Goal: Task Accomplishment & Management: Use online tool/utility

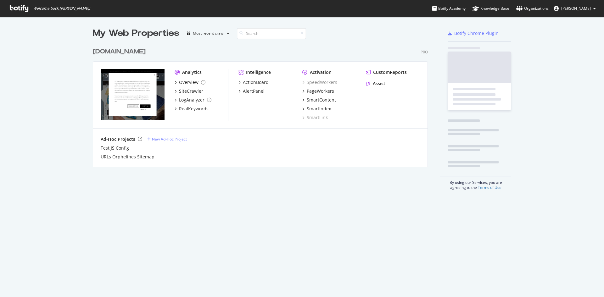
scroll to position [293, 595]
click at [326, 90] on div "PageWorkers" at bounding box center [320, 91] width 27 height 6
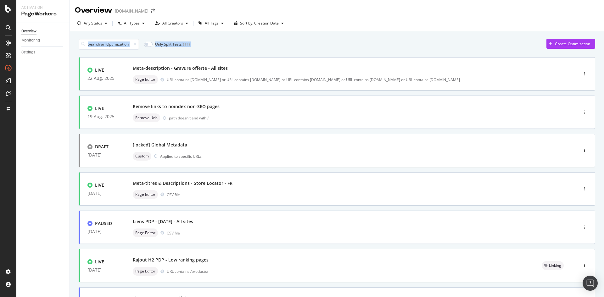
drag, startPoint x: 425, startPoint y: 23, endPoint x: 425, endPoint y: 44, distance: 21.7
click at [425, 44] on div "Overview [DOMAIN_NAME] Any Status All Types All Creators All Tags Sort by: Crea…" at bounding box center [337, 148] width 534 height 297
click at [425, 44] on div "Only Split Tests ( 11 ) Create Optimization" at bounding box center [337, 44] width 517 height 11
drag, startPoint x: 425, startPoint y: 44, endPoint x: 76, endPoint y: 44, distance: 348.9
click at [76, 44] on div "Only Split Tests ( 11 ) Create Optimization LIVE [DATE] Meta-description - Grav…" at bounding box center [337, 253] width 534 height 445
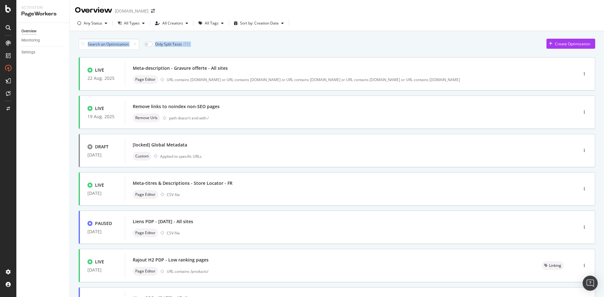
click at [76, 44] on div "Only Split Tests ( 11 ) Create Optimization LIVE [DATE] Meta-description - Grav…" at bounding box center [337, 253] width 534 height 445
drag, startPoint x: 336, startPoint y: 48, endPoint x: 342, endPoint y: 48, distance: 6.3
click at [342, 48] on div "Only Split Tests ( 11 ) Create Optimization" at bounding box center [337, 44] width 517 height 11
click at [305, 70] on div "Meta-description - Gravure offerte - All sites" at bounding box center [342, 68] width 418 height 9
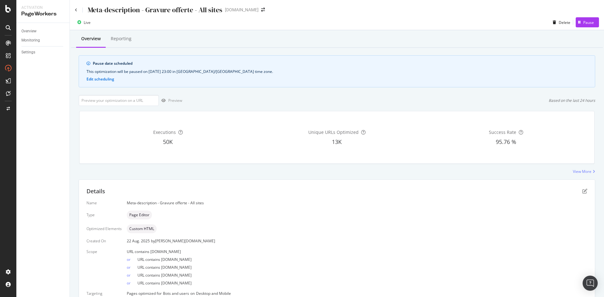
click at [354, 40] on div "Overview Reporting" at bounding box center [337, 39] width 532 height 17
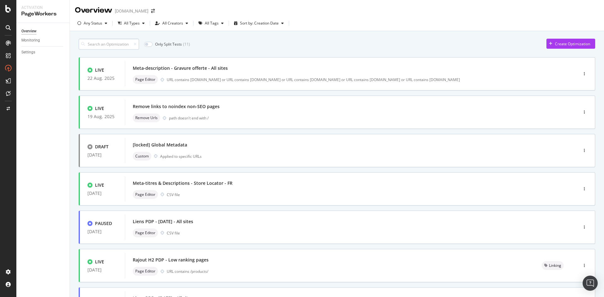
click at [128, 45] on input at bounding box center [109, 44] width 60 height 11
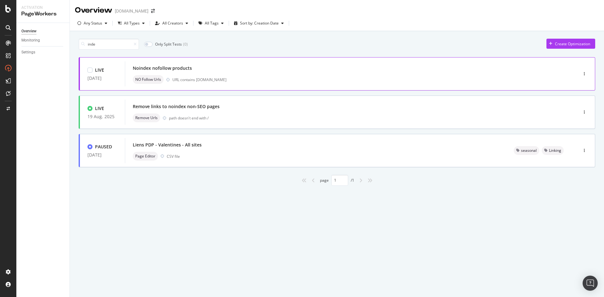
click at [258, 81] on div "URL contains [DOMAIN_NAME]" at bounding box center [361, 79] width 379 height 5
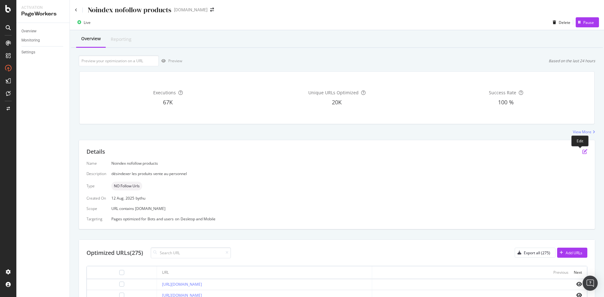
click at [582, 151] on icon "pen-to-square" at bounding box center [584, 151] width 5 height 5
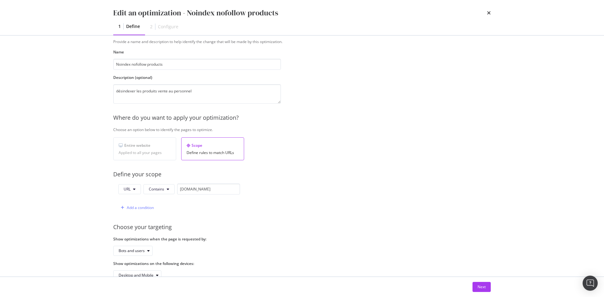
scroll to position [36, 0]
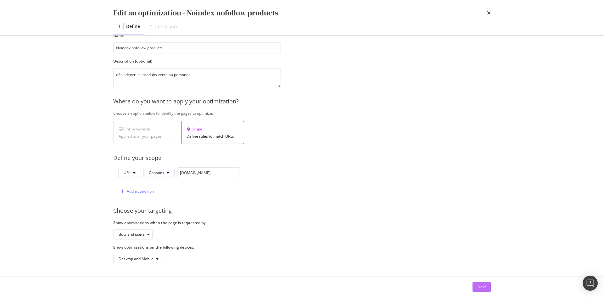
click at [477, 288] on button "Next" at bounding box center [482, 287] width 18 height 10
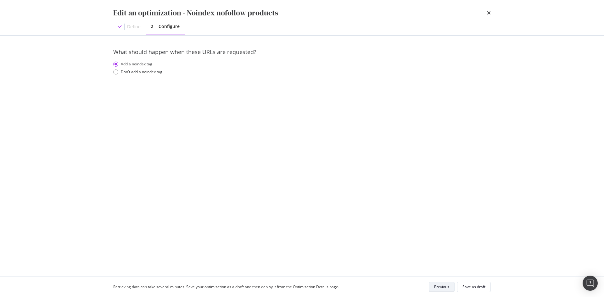
scroll to position [0, 0]
click at [438, 289] on div "Previous" at bounding box center [441, 286] width 15 height 5
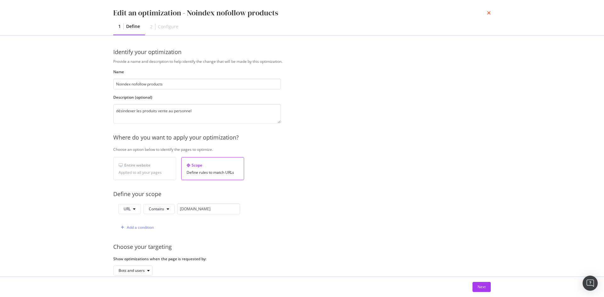
click at [488, 13] on icon "times" at bounding box center [489, 12] width 4 height 5
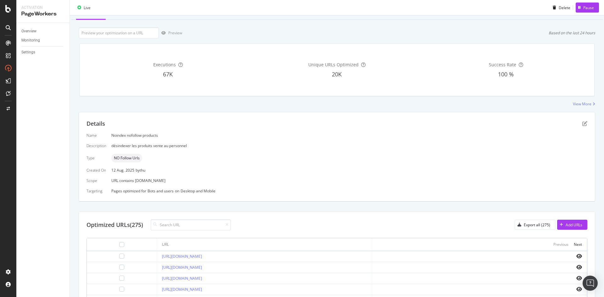
scroll to position [94, 0]
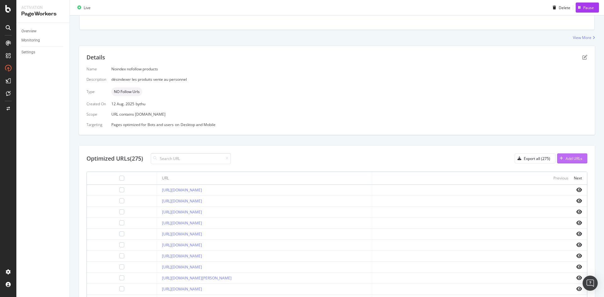
click at [579, 163] on button "Add URLs" at bounding box center [572, 159] width 30 height 10
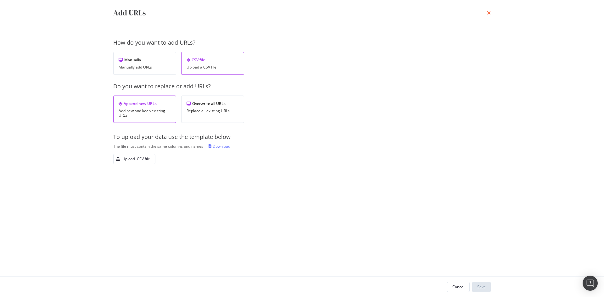
click at [487, 13] on icon "times" at bounding box center [489, 12] width 4 height 5
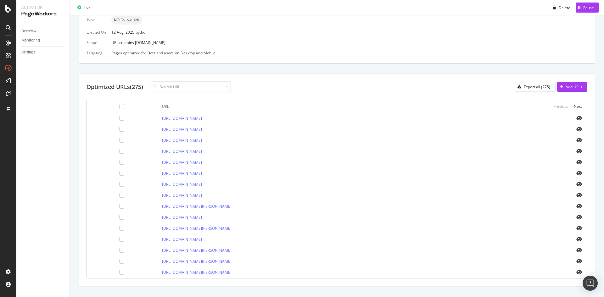
scroll to position [177, 0]
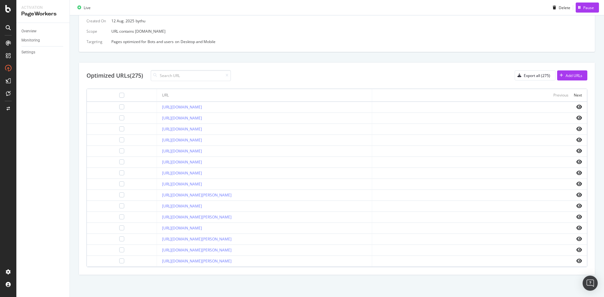
click at [571, 162] on div at bounding box center [479, 162] width 205 height 5
click at [576, 161] on icon "eye" at bounding box center [579, 162] width 6 height 5
click at [518, 76] on div "button" at bounding box center [519, 76] width 9 height 4
click at [566, 77] on div "Add URLs" at bounding box center [574, 75] width 17 height 5
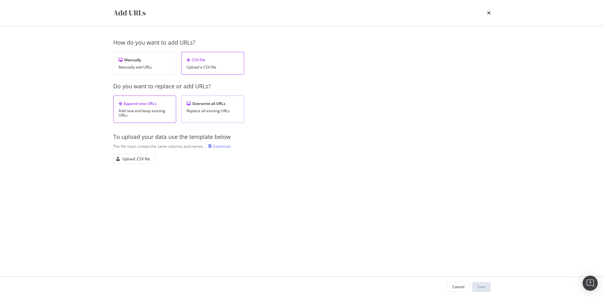
click at [197, 118] on div "Overwrite all URLs Replace all existing URLs" at bounding box center [212, 109] width 63 height 27
click at [136, 163] on div "Upload .CSV file" at bounding box center [132, 159] width 36 height 9
click at [482, 287] on div "Save" at bounding box center [481, 286] width 8 height 5
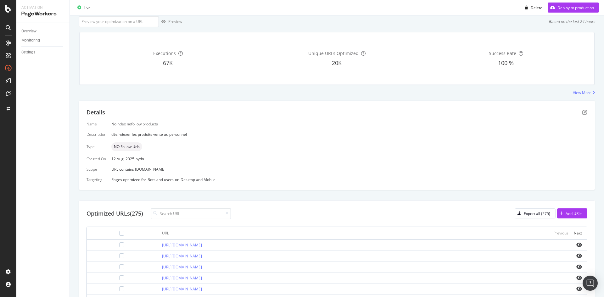
scroll to position [102, 0]
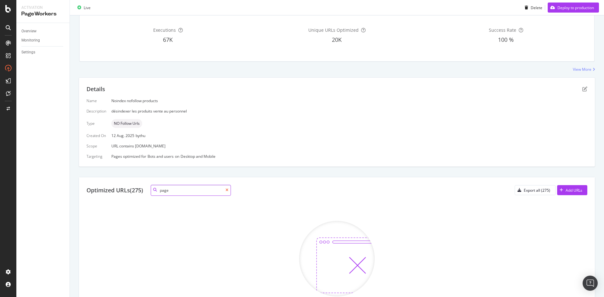
type input "page"
click at [227, 190] on icon at bounding box center [227, 190] width 3 height 4
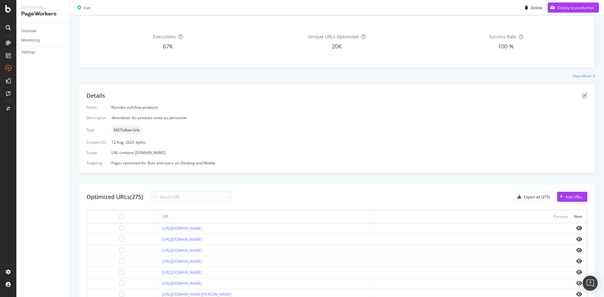
scroll to position [0, 0]
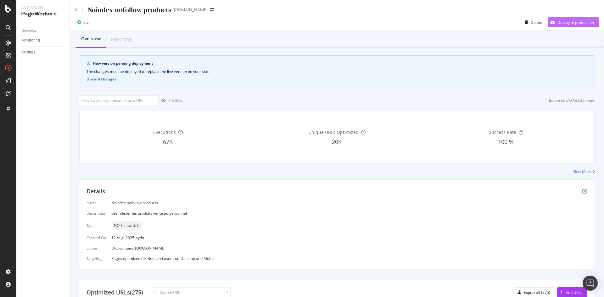
click at [571, 20] on div "Deploy to production" at bounding box center [575, 22] width 36 height 5
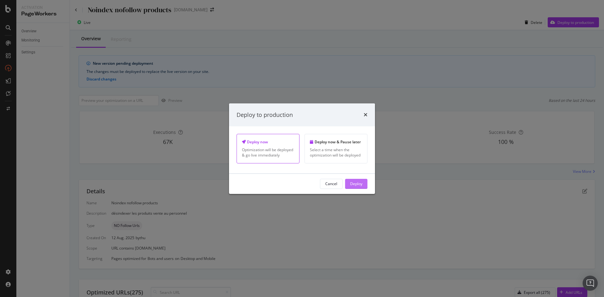
click at [355, 187] on div "Deploy" at bounding box center [356, 183] width 12 height 9
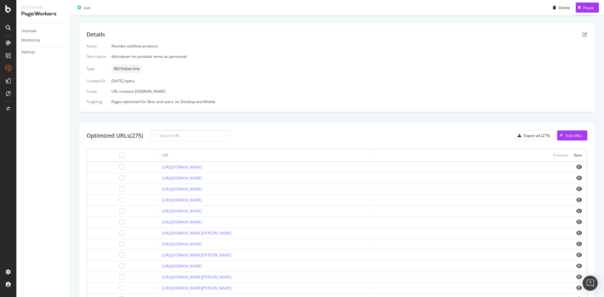
scroll to position [115, 0]
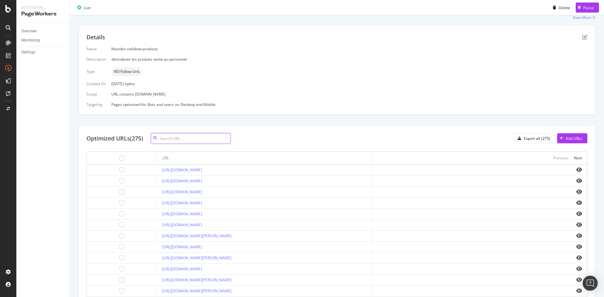
click at [195, 135] on input at bounding box center [191, 138] width 80 height 11
type input "s"
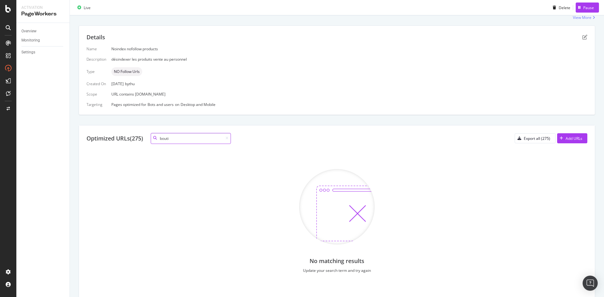
scroll to position [0, 0]
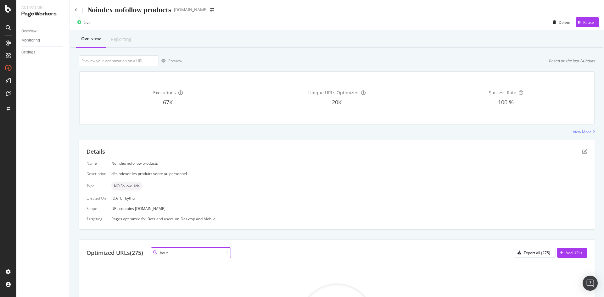
type input "bouti"
click at [311, 122] on div "Executions 67K Unique URLs Optimized 20K Success Rate 100 %" at bounding box center [337, 98] width 515 height 52
